Goal: Task Accomplishment & Management: Use online tool/utility

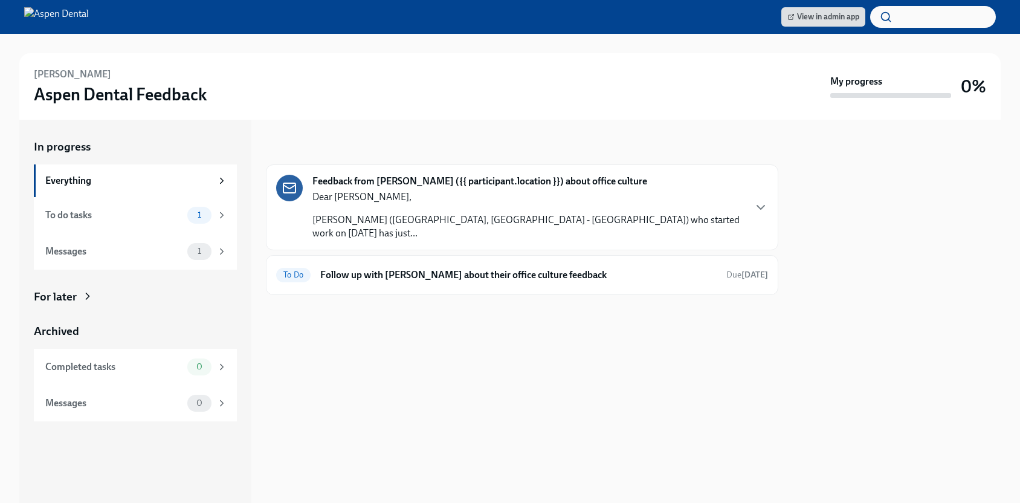
click at [433, 222] on p "Amber Sierra (4304 Marble Falls, TX - Aspen) who started work on 05/29/2025 has…" at bounding box center [527, 226] width 431 height 27
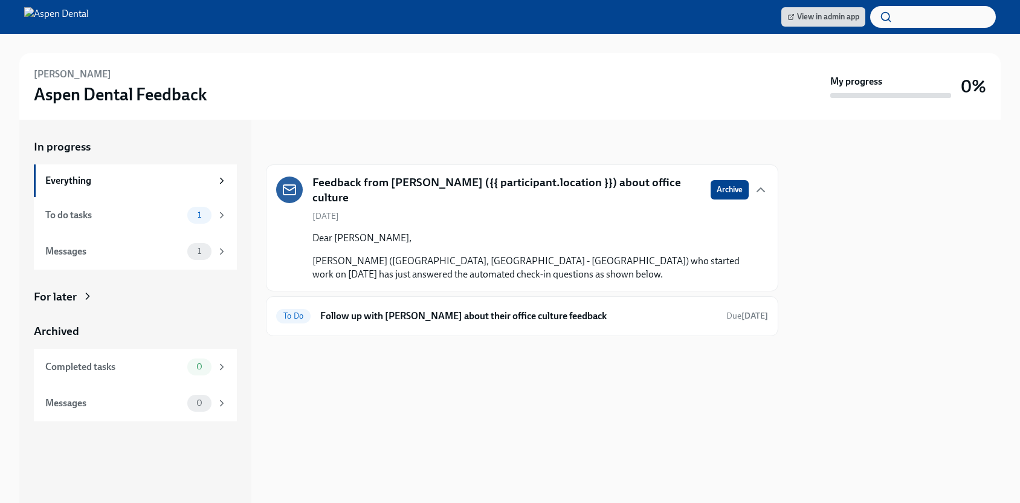
click at [392, 262] on p "Amber Sierra (4304 Marble Falls, TX - Aspen) who started work on 05/29/2025 has…" at bounding box center [530, 267] width 436 height 27
click at [837, 19] on span "View in admin app" at bounding box center [823, 17] width 72 height 12
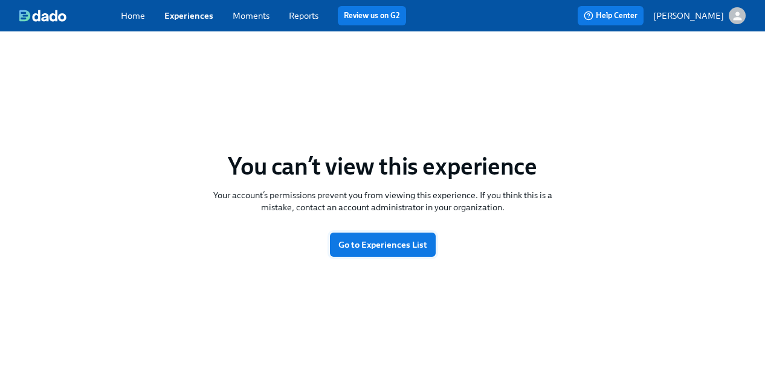
click at [384, 239] on span "Go to Experiences List" at bounding box center [382, 245] width 89 height 12
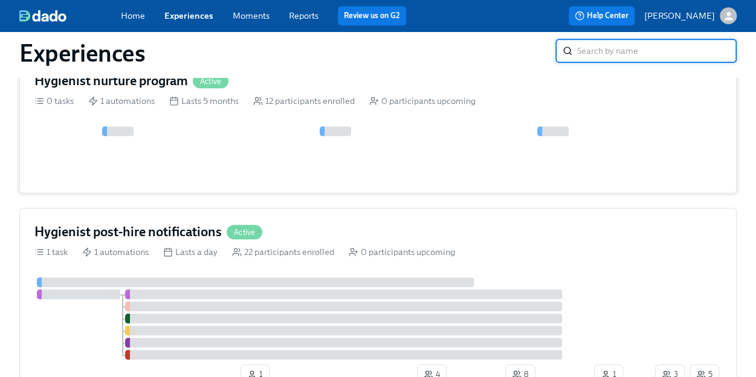
scroll to position [423, 0]
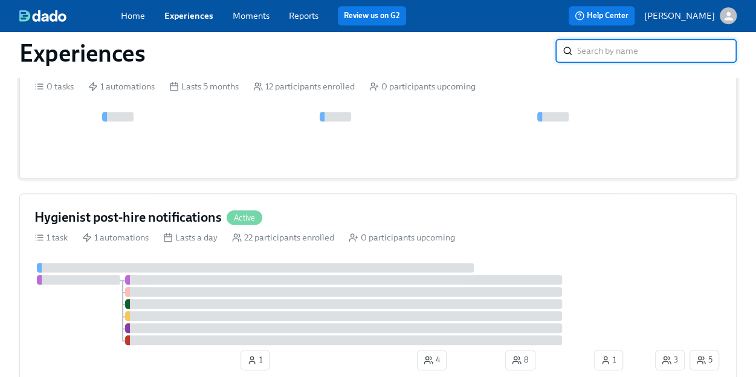
click at [127, 87] on div "1 automations" at bounding box center [121, 86] width 66 height 12
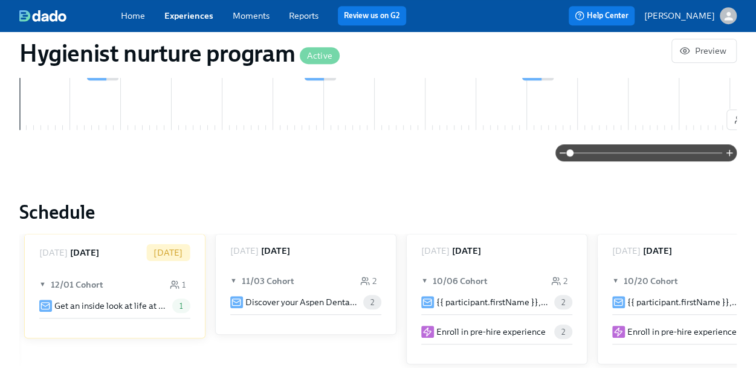
scroll to position [483, 0]
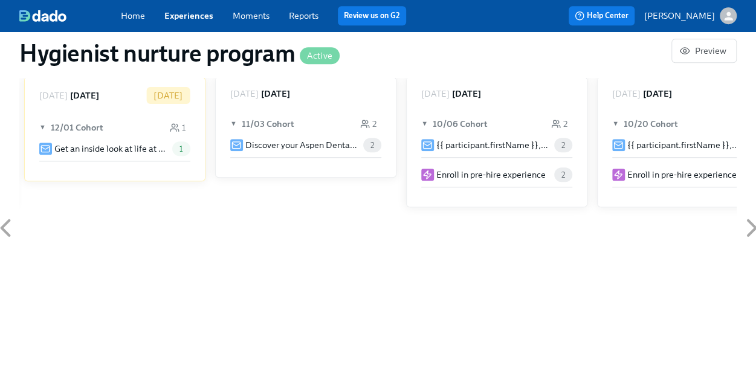
click at [51, 151] on div at bounding box center [45, 149] width 13 height 13
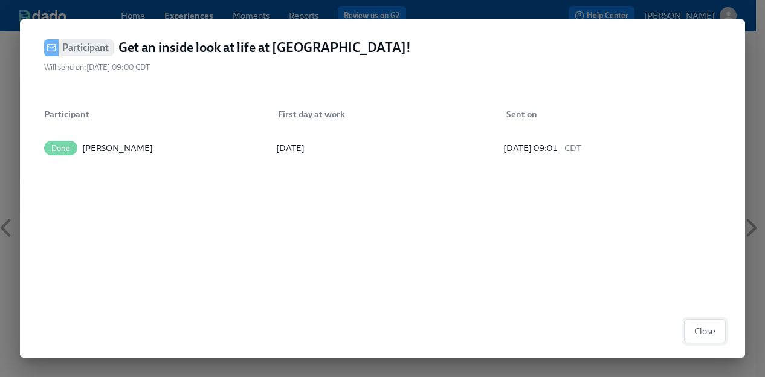
click at [713, 334] on span "Close" at bounding box center [704, 331] width 21 height 12
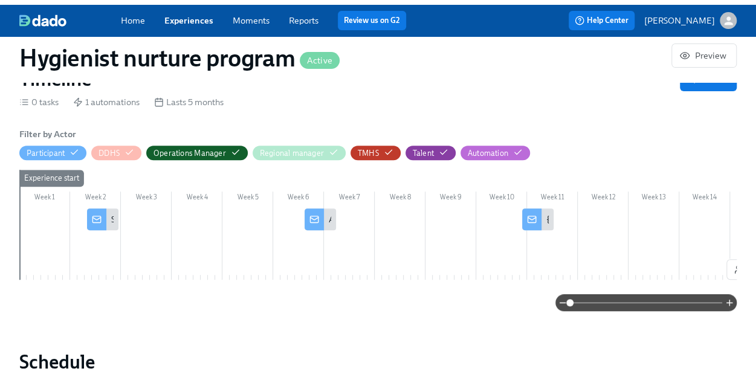
scroll to position [0, 0]
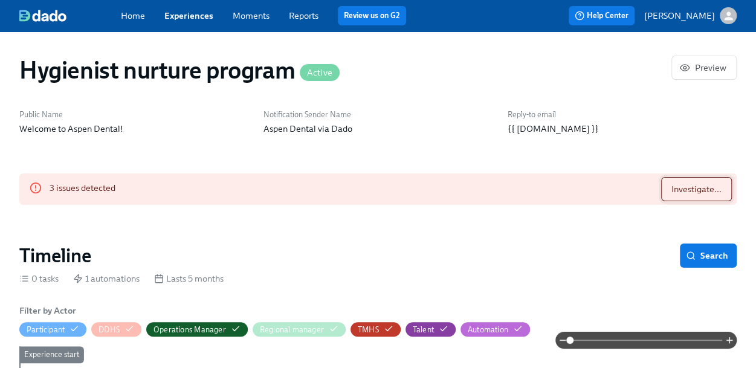
click at [698, 193] on span "Investigate..." at bounding box center [696, 189] width 50 height 12
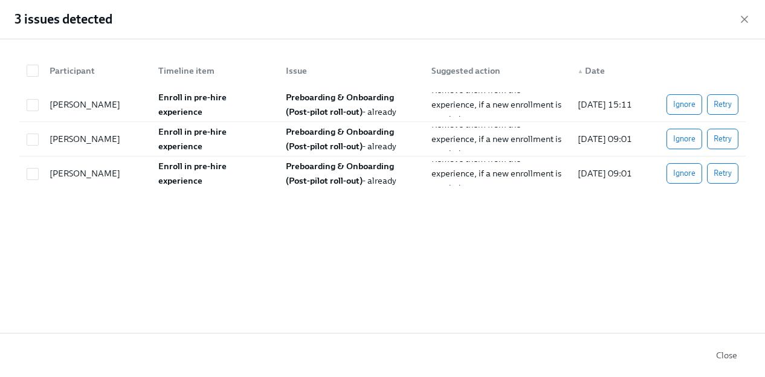
click at [732, 355] on span "Close" at bounding box center [726, 355] width 21 height 12
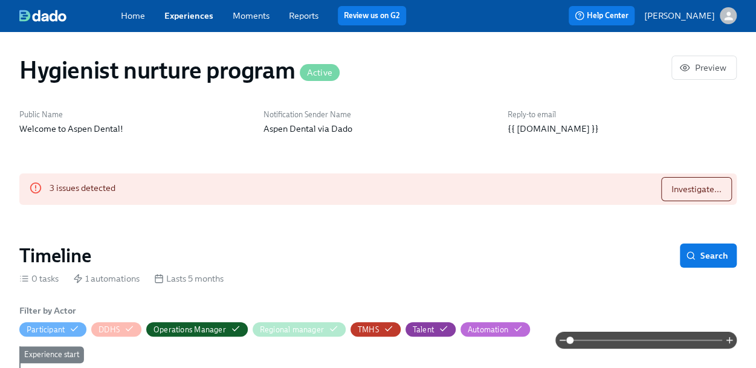
click at [686, 21] on p "[PERSON_NAME]" at bounding box center [679, 16] width 71 height 12
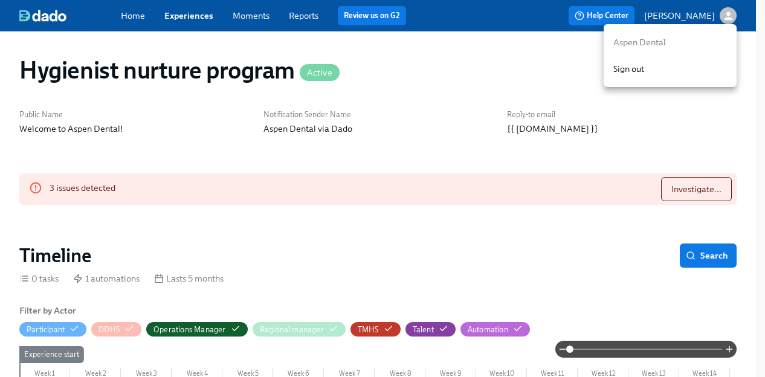
click at [544, 152] on div at bounding box center [382, 188] width 765 height 377
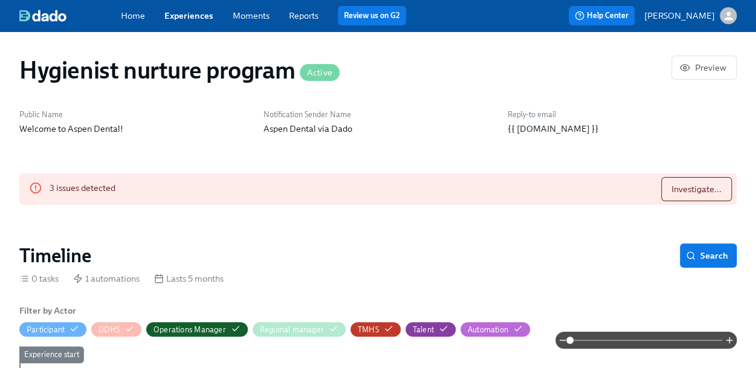
click at [321, 13] on div "Home Experiences Moments Reports Review us on G2" at bounding box center [275, 15] width 308 height 19
click at [314, 17] on link "Reports" at bounding box center [304, 15] width 30 height 11
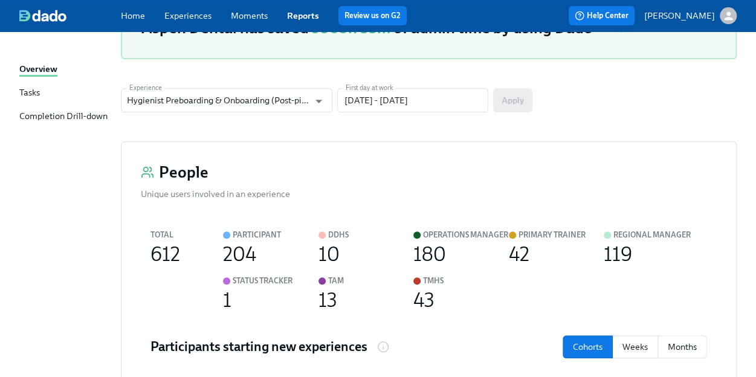
scroll to position [60, 0]
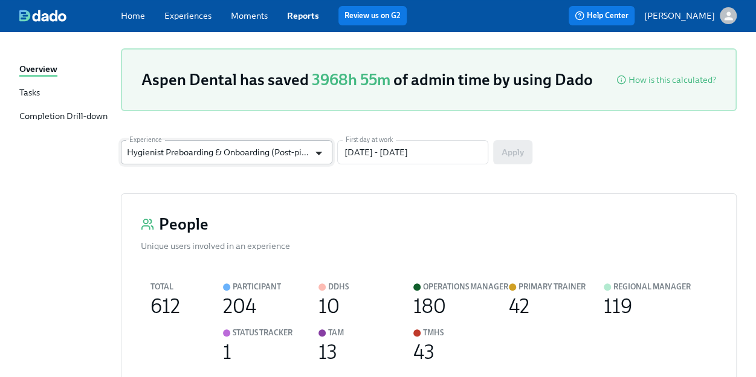
click at [324, 154] on icon "Open" at bounding box center [319, 153] width 16 height 16
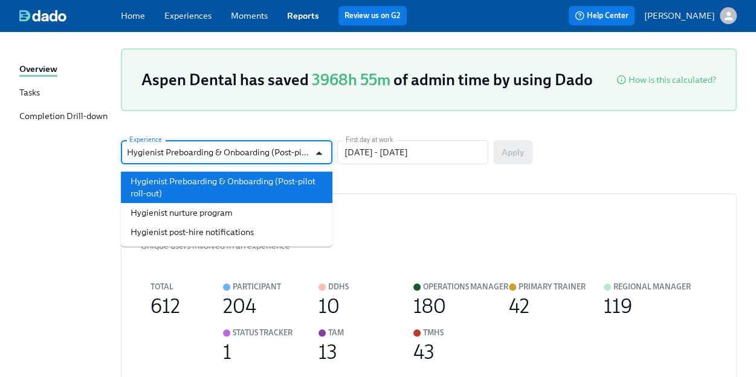
scroll to position [0, 37]
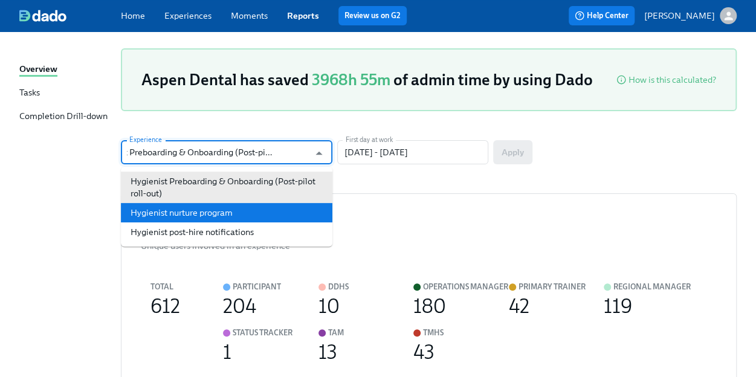
click at [273, 209] on li "Hygienist nurture program" at bounding box center [226, 212] width 211 height 19
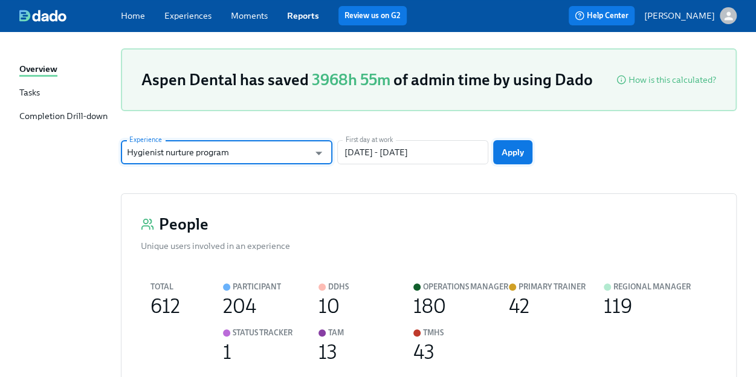
click at [511, 158] on span "Apply" at bounding box center [513, 152] width 22 height 12
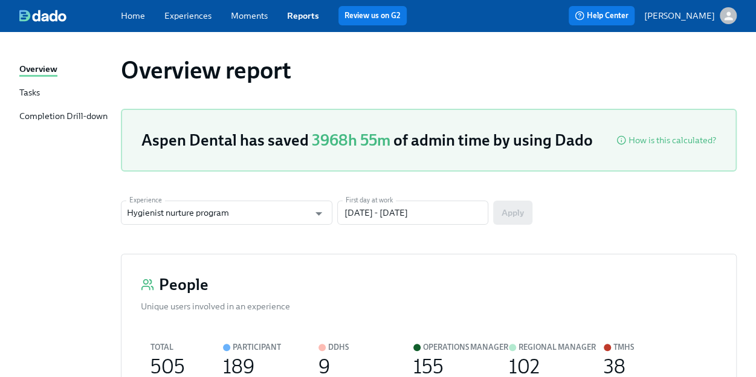
click at [299, 18] on link "Reports" at bounding box center [303, 15] width 32 height 11
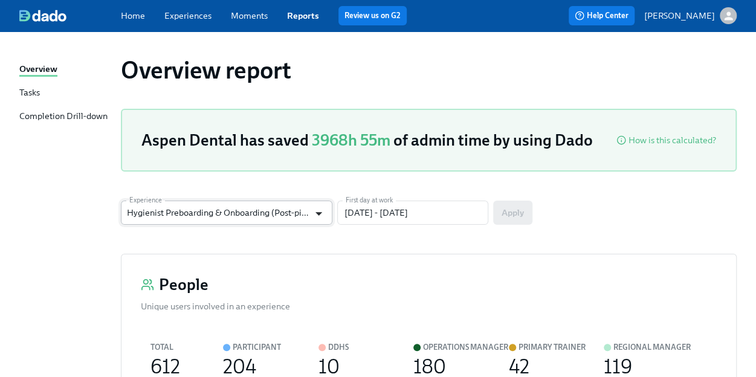
click at [312, 213] on icon "Open" at bounding box center [319, 213] width 16 height 16
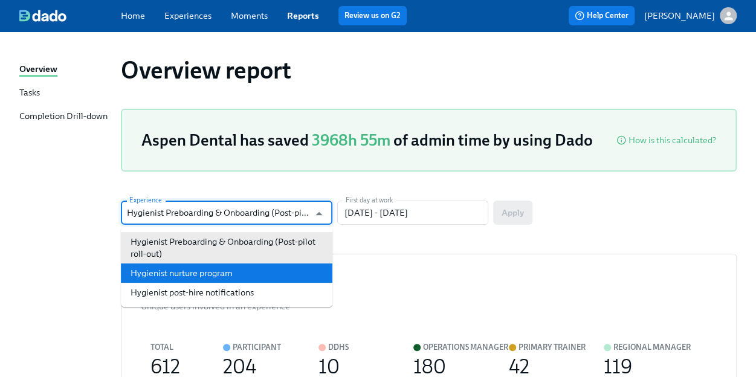
click at [262, 271] on li "Hygienist nurture program" at bounding box center [226, 272] width 211 height 19
type input "Hygienist nurture program"
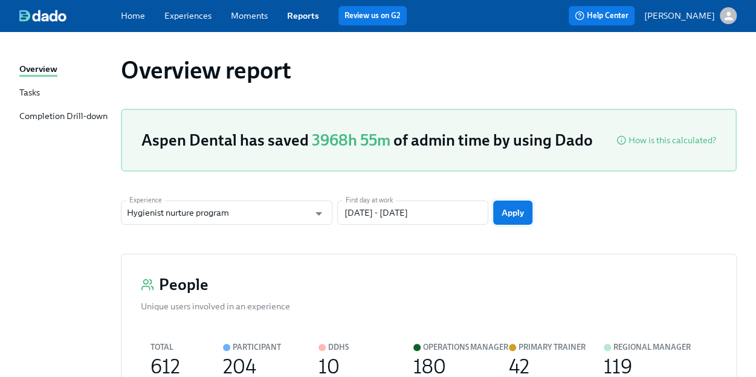
click at [526, 210] on button "Apply" at bounding box center [512, 213] width 39 height 24
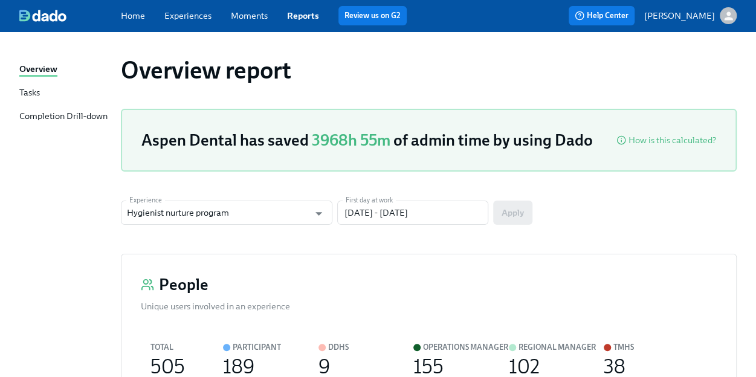
click at [231, 13] on link "Moments" at bounding box center [249, 15] width 37 height 11
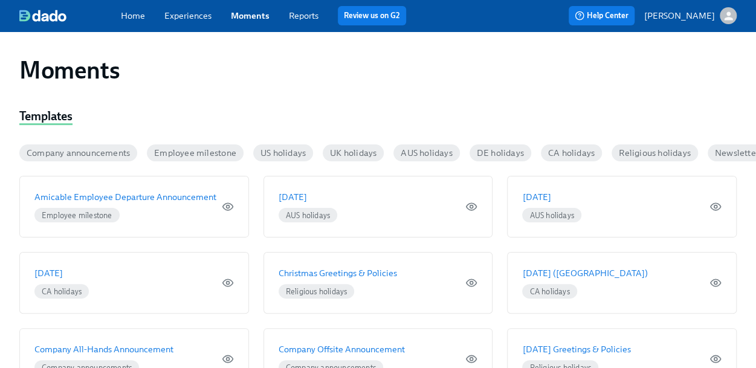
click at [140, 15] on link "Home" at bounding box center [133, 15] width 24 height 11
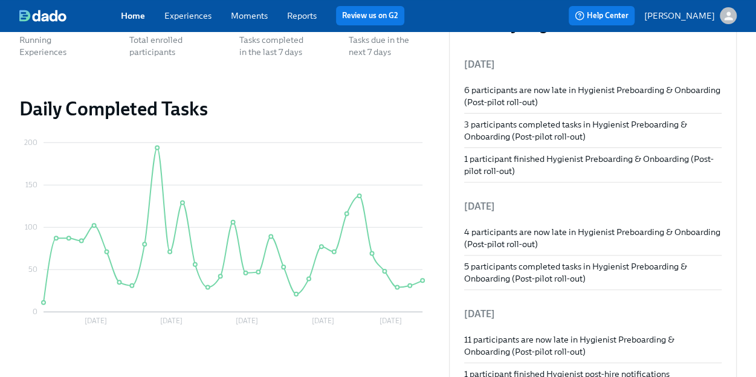
scroll to position [121, 0]
